Goal: Information Seeking & Learning: Check status

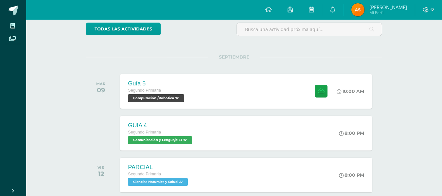
scroll to position [56, 0]
click at [340, 5] on link at bounding box center [332, 10] width 21 height 20
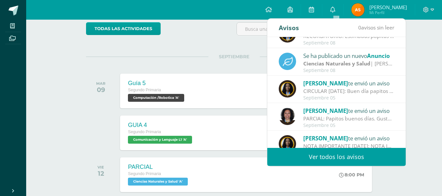
scroll to position [109, 0]
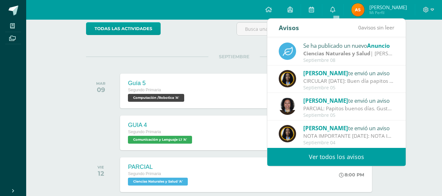
click at [347, 157] on link "Ver todos los avisos" at bounding box center [336, 157] width 138 height 18
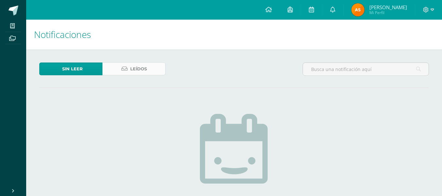
click at [150, 69] on link "Leídos" at bounding box center [133, 68] width 63 height 13
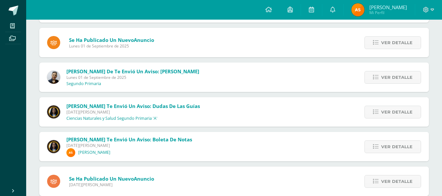
scroll to position [456, 0]
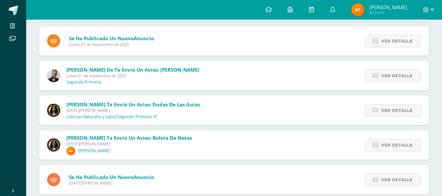
click at [140, 138] on span "[PERSON_NAME] te envió un aviso: Boleta de notas" at bounding box center [129, 137] width 126 height 7
click at [376, 145] on icon at bounding box center [376, 145] width 6 height 6
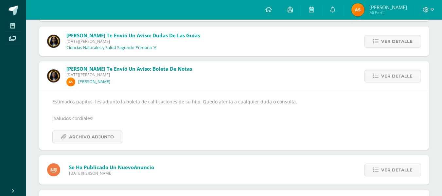
scroll to position [533, 0]
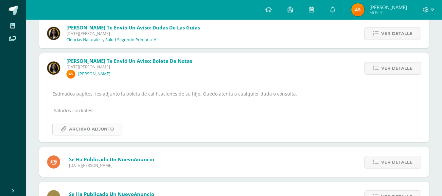
click at [102, 127] on span "Archivo Adjunto" at bounding box center [91, 129] width 45 height 12
